Goal: Entertainment & Leisure: Consume media (video, audio)

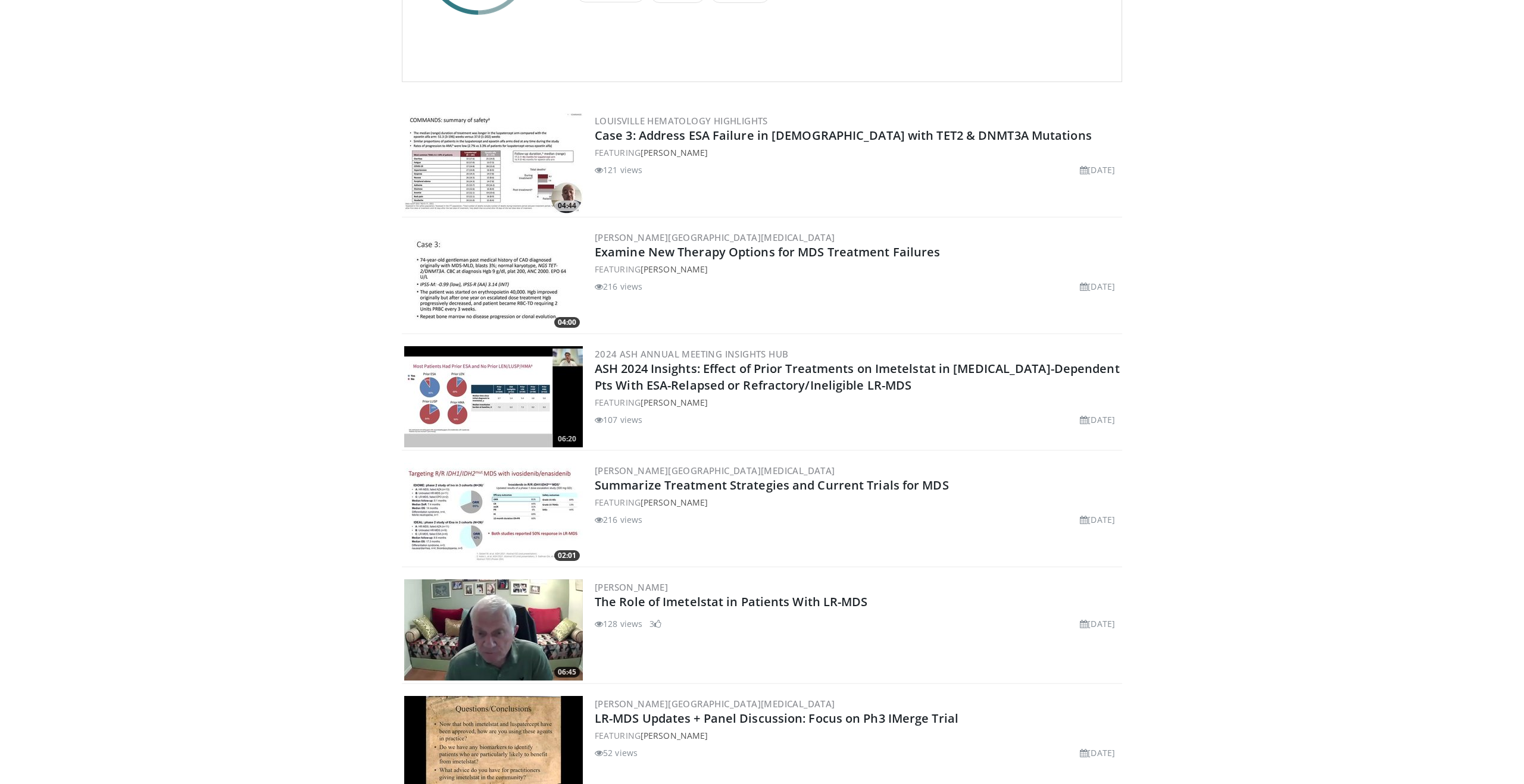
scroll to position [117, 0]
